Goal: Task Accomplishment & Management: Use online tool/utility

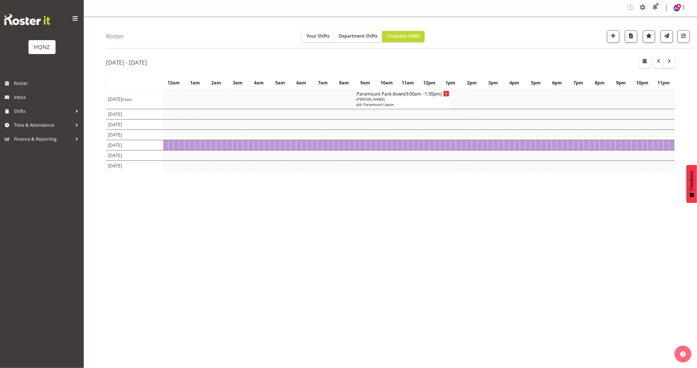
click at [444, 135] on td at bounding box center [442, 135] width 5 height 10
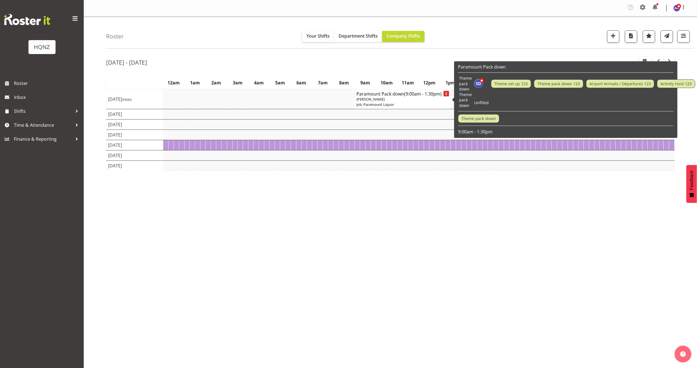
click at [386, 103] on p "Job: Paramount Liquor" at bounding box center [402, 104] width 92 height 5
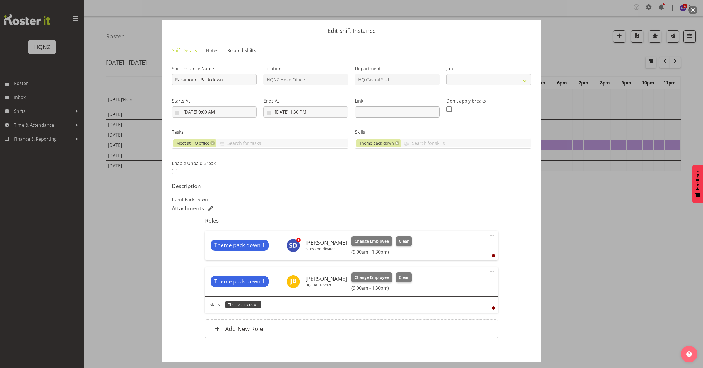
select select "10457"
click at [628, 230] on div at bounding box center [351, 184] width 703 height 368
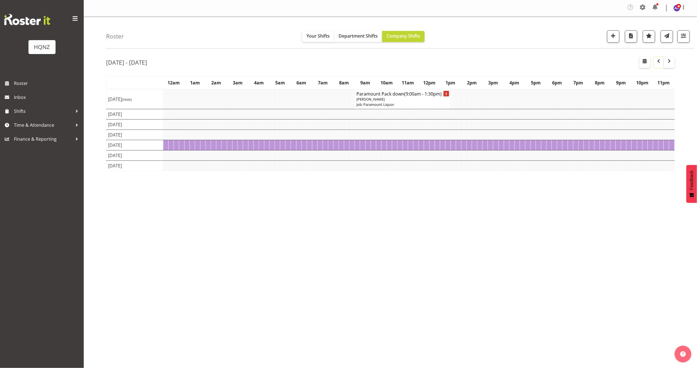
click at [659, 61] on span "button" at bounding box center [658, 61] width 7 height 7
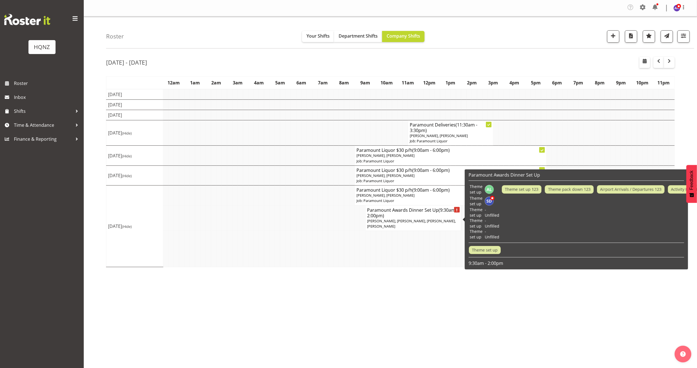
click at [400, 218] on h4 "Paramount Awards Dinner Set Up (9:30am - 2:00pm)" at bounding box center [413, 213] width 92 height 11
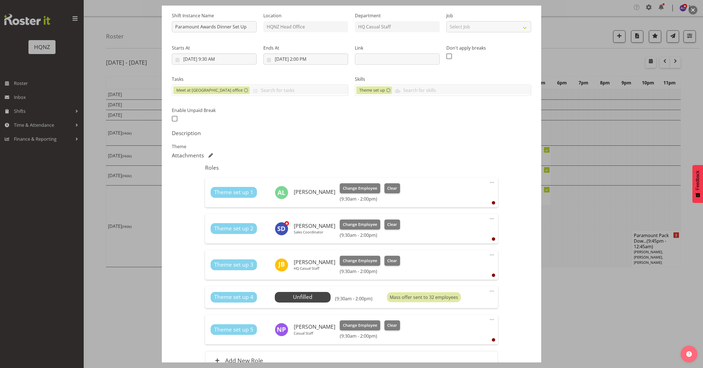
scroll to position [84, 0]
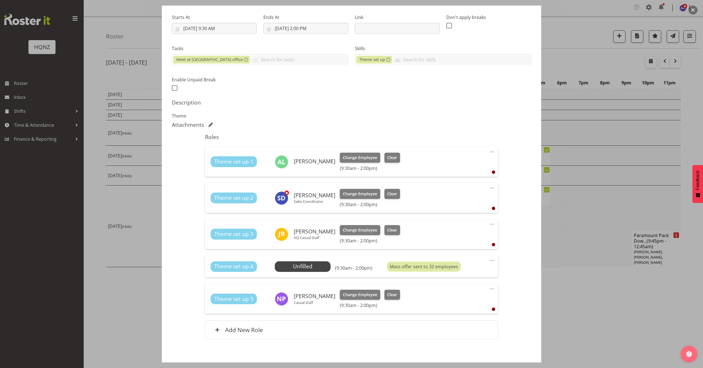
click at [594, 312] on div at bounding box center [351, 184] width 703 height 368
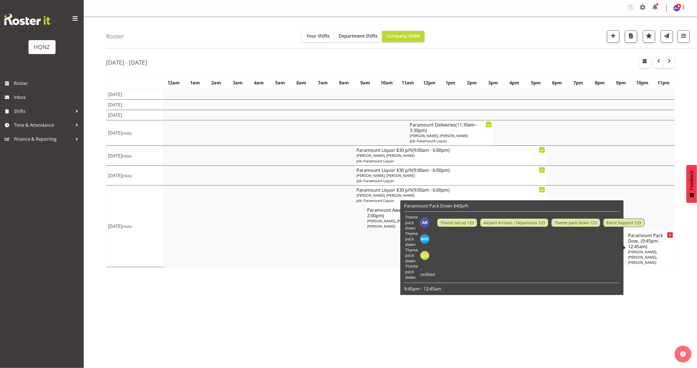
click at [642, 246] on td at bounding box center [541, 239] width 211 height 16
click at [646, 246] on span "(9:45pm - 12:45am)" at bounding box center [644, 244] width 32 height 12
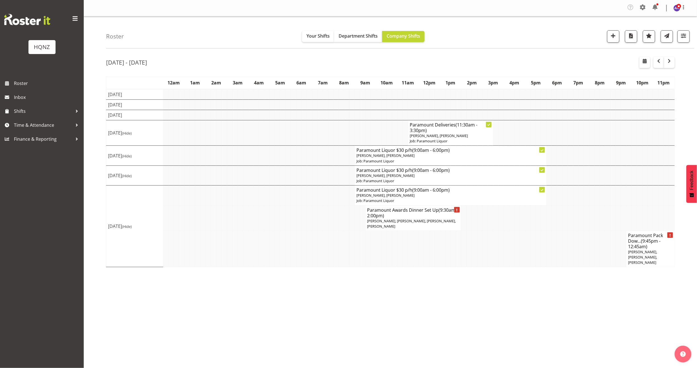
click at [650, 245] on span "(9:45pm - 12:45am)" at bounding box center [644, 244] width 32 height 12
click at [654, 249] on h4 "Paramount Pack Dow... (9:45pm - 12:45am)" at bounding box center [650, 241] width 45 height 17
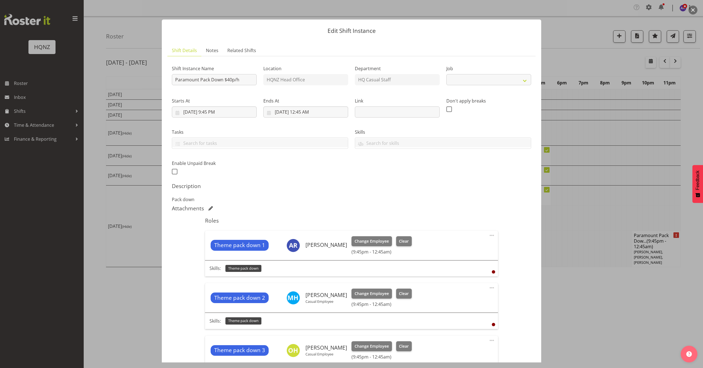
select select "10457"
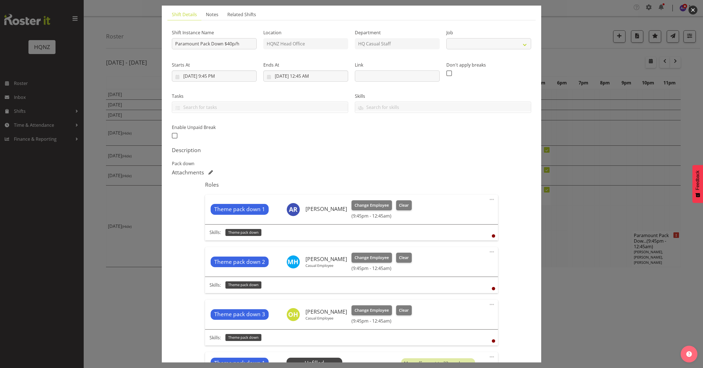
select select "10457"
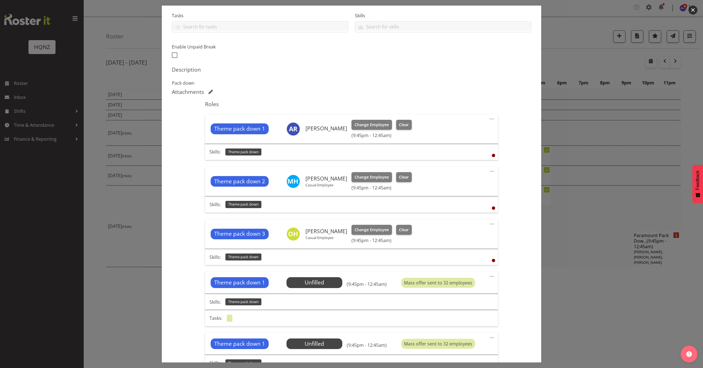
scroll to position [126, 0]
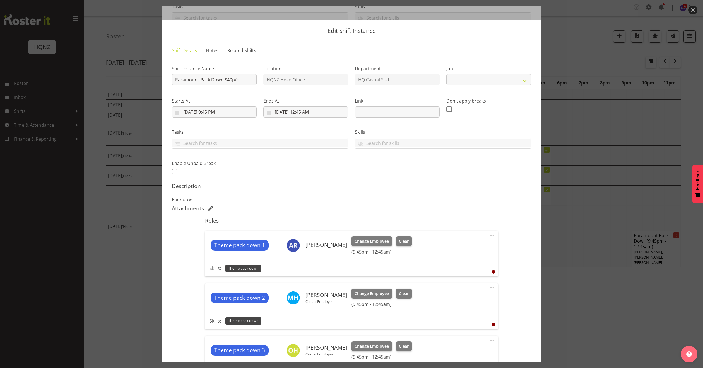
select select "10457"
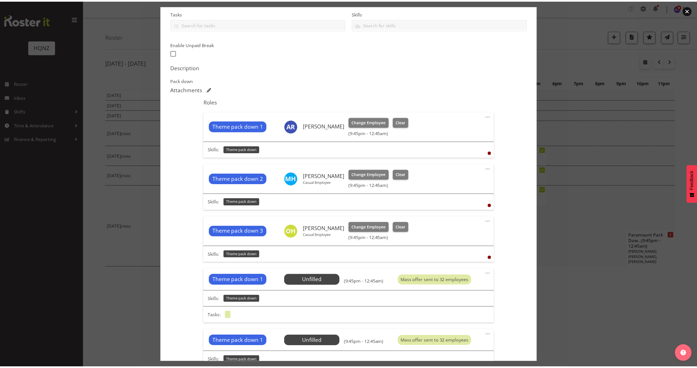
scroll to position [202, 0]
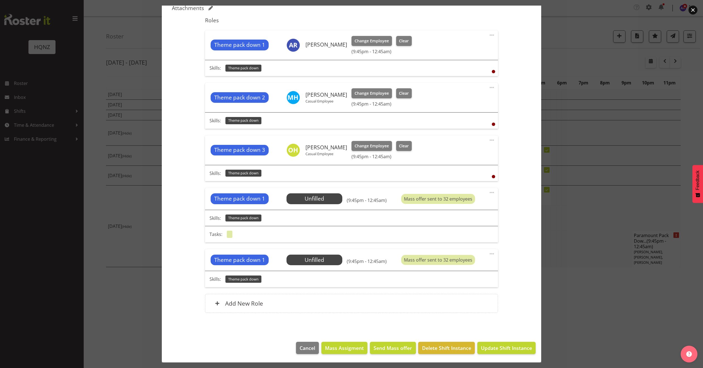
click at [585, 320] on div at bounding box center [351, 184] width 703 height 368
